Goal: Find specific page/section

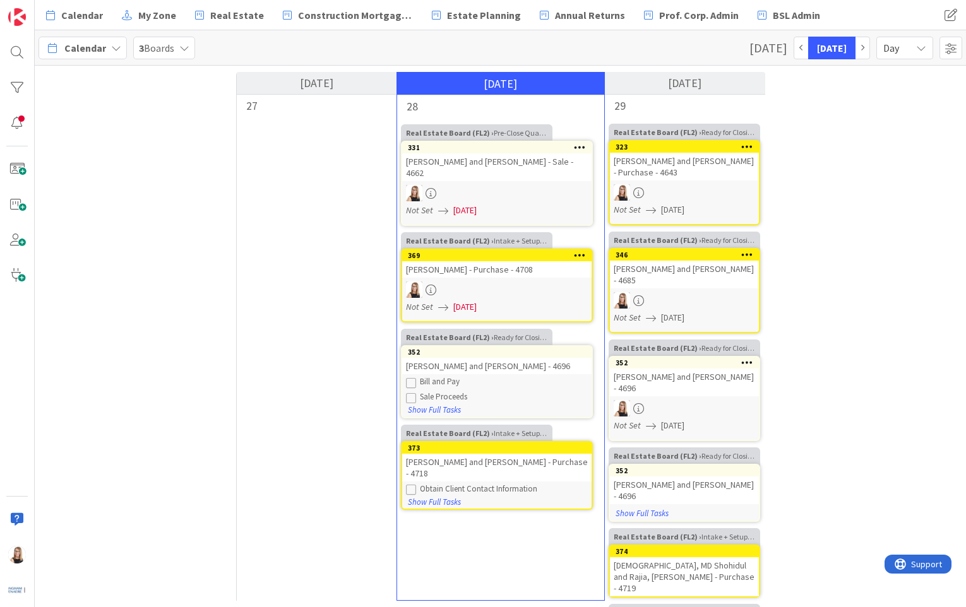
click at [687, 303] on div at bounding box center [684, 300] width 149 height 16
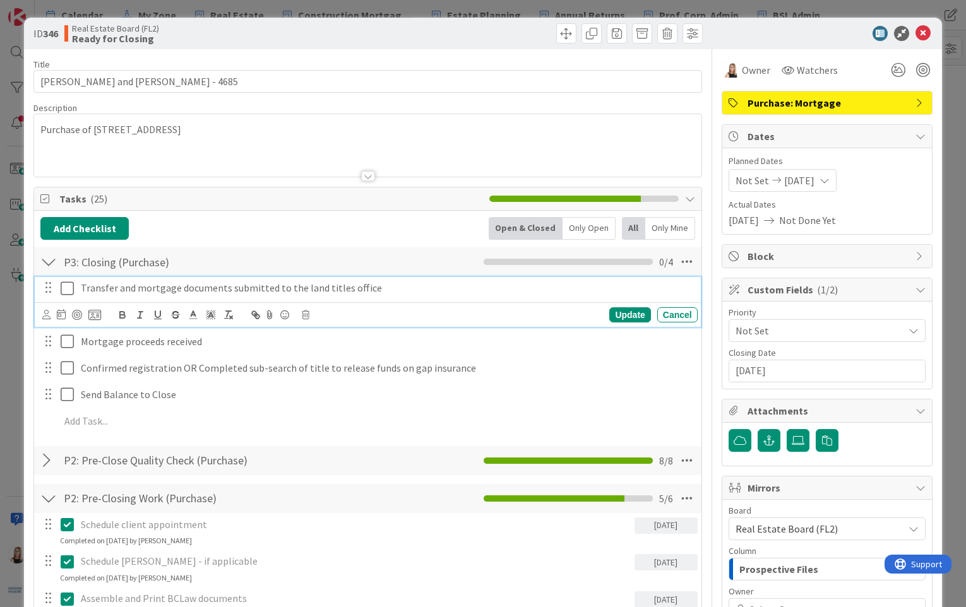
click at [63, 288] on icon at bounding box center [70, 288] width 19 height 15
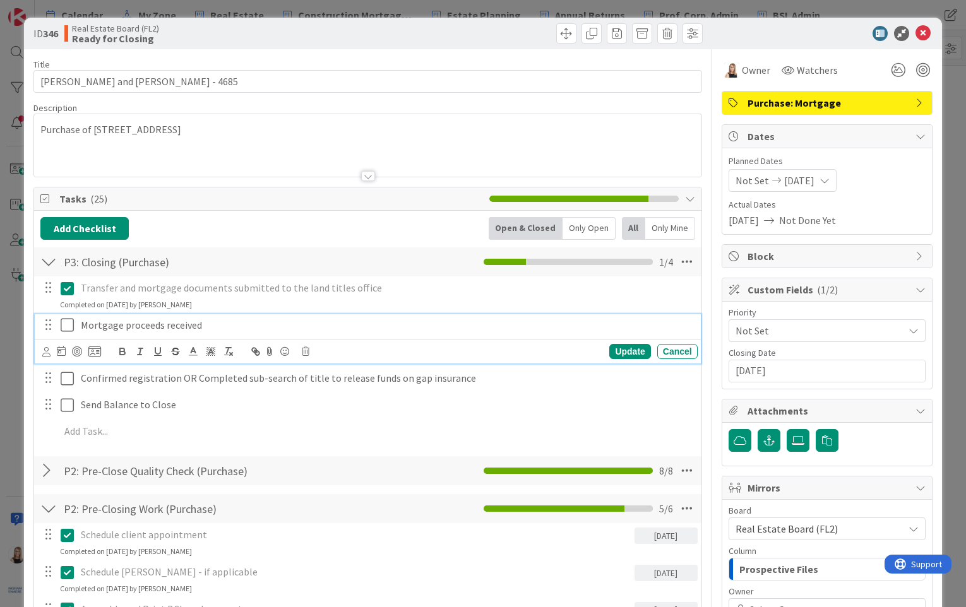
click at [73, 326] on icon at bounding box center [70, 324] width 19 height 15
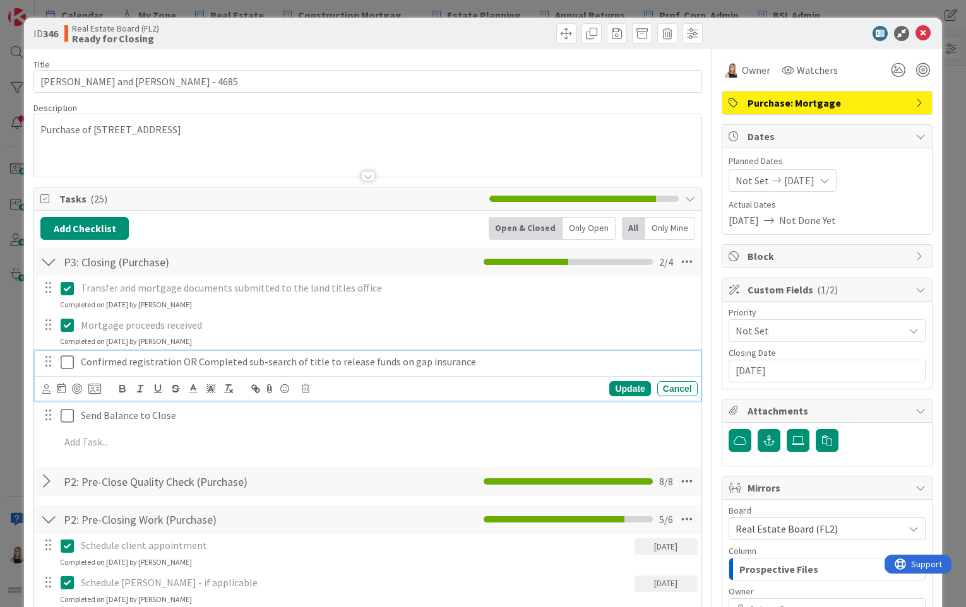
click at [69, 364] on icon at bounding box center [70, 362] width 19 height 15
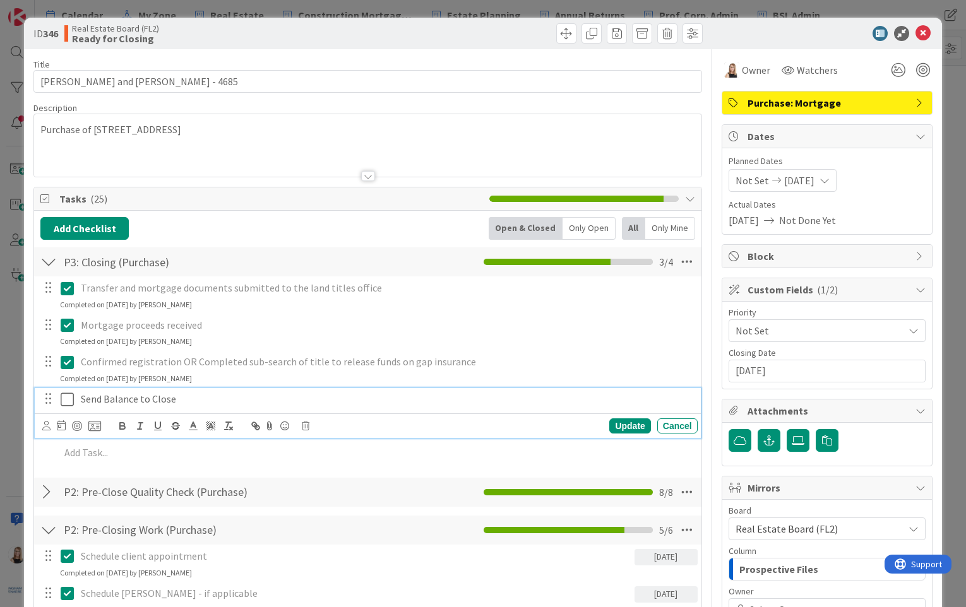
click at [68, 401] on icon at bounding box center [70, 399] width 19 height 15
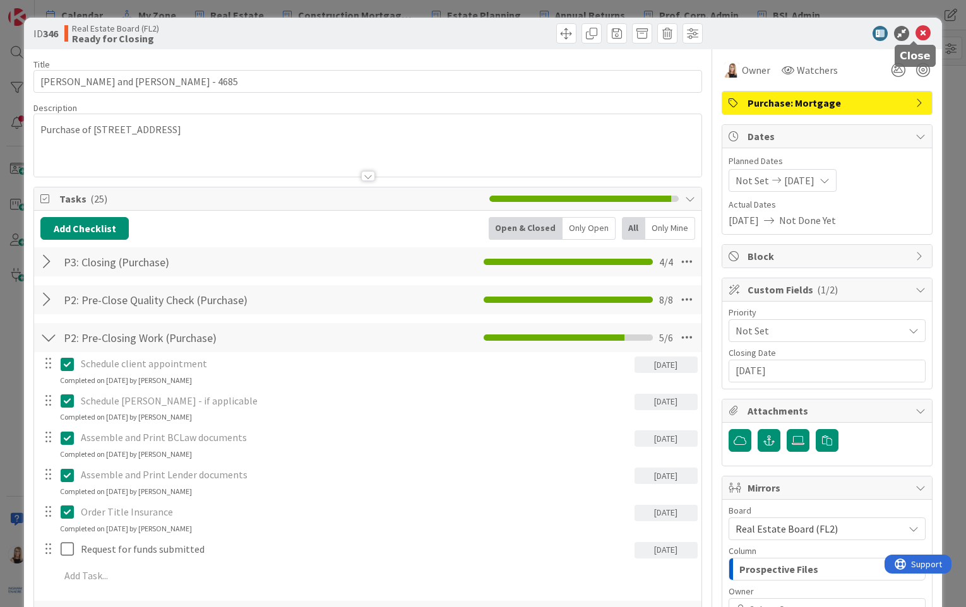
drag, startPoint x: 912, startPoint y: 33, endPoint x: 909, endPoint y: 41, distance: 8.8
click at [915, 33] on icon at bounding box center [922, 33] width 15 height 15
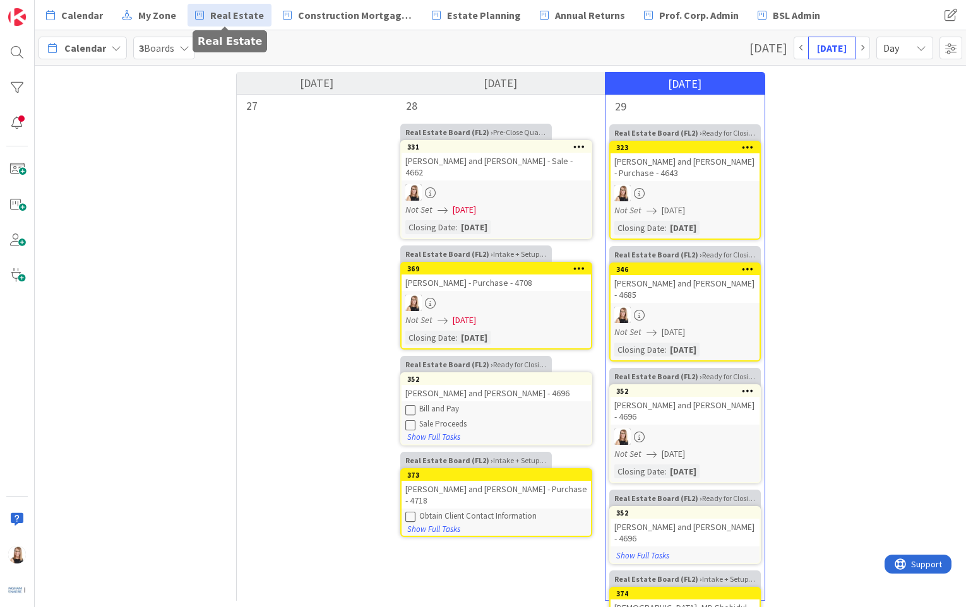
click at [230, 18] on span "Real Estate" at bounding box center [237, 15] width 54 height 15
